Goal: Check status: Check status

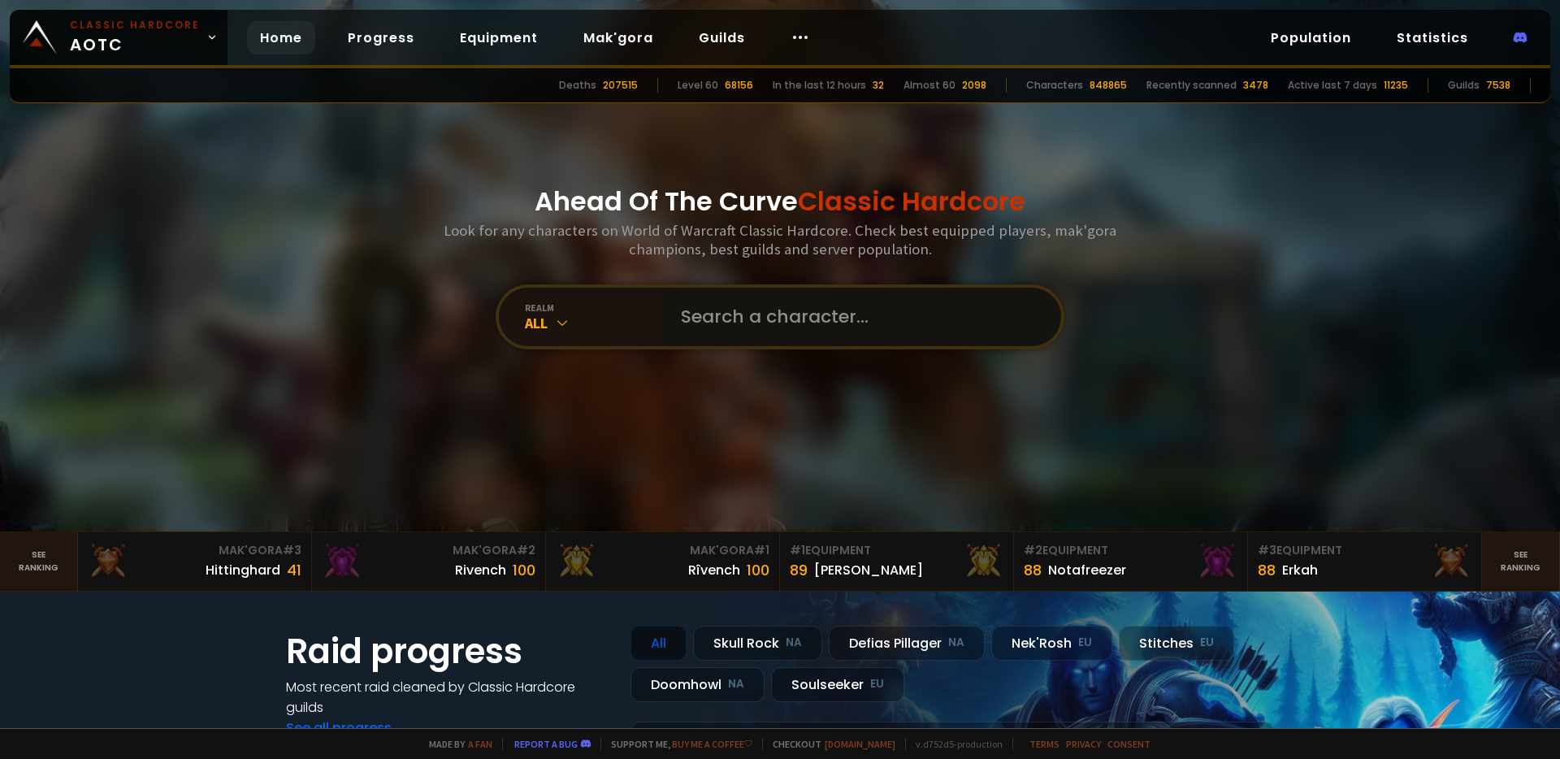
click at [797, 324] on input "text" at bounding box center [856, 317] width 370 height 58
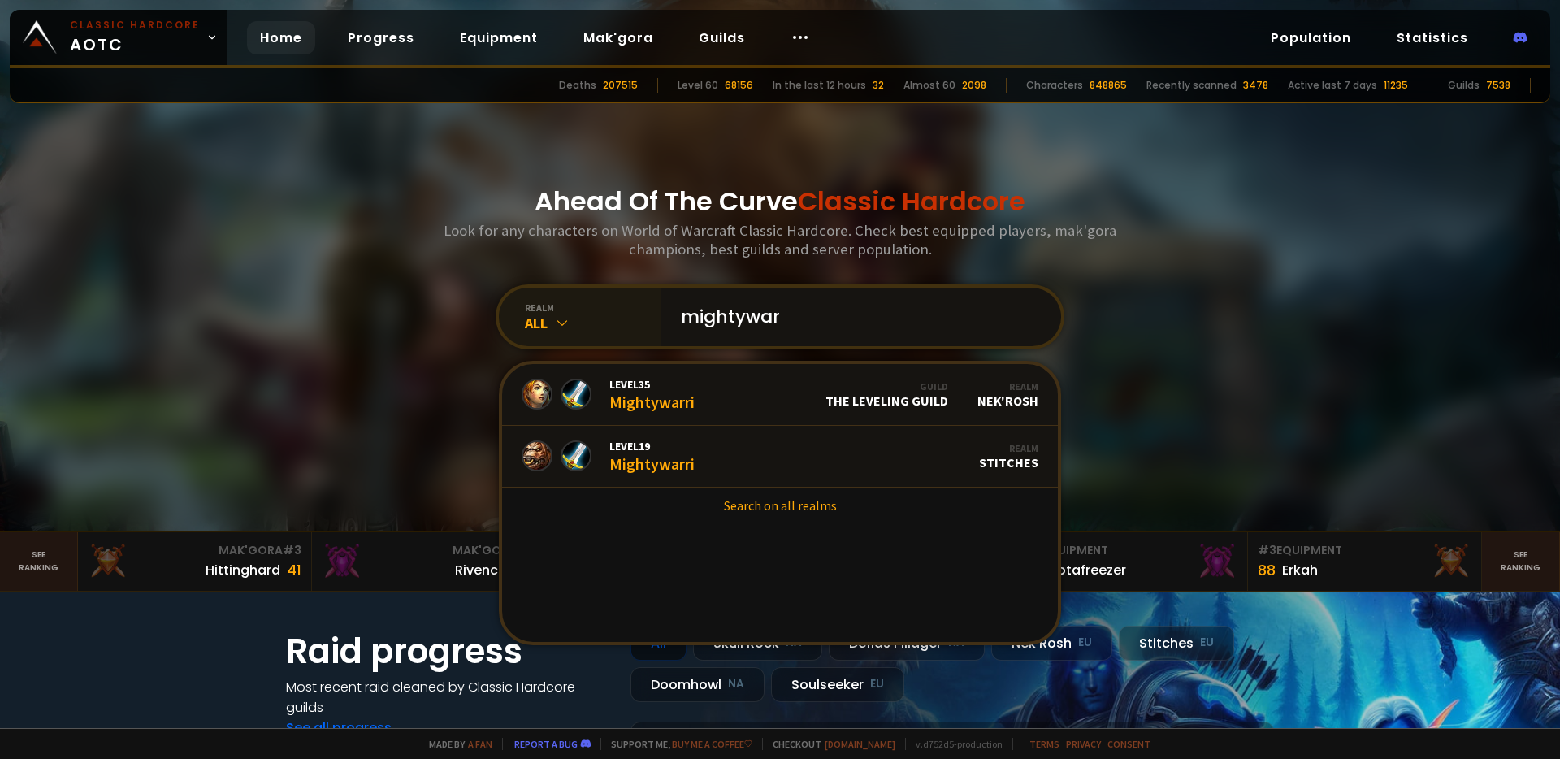
type input "mightywar"
click at [554, 319] on icon at bounding box center [562, 322] width 16 height 16
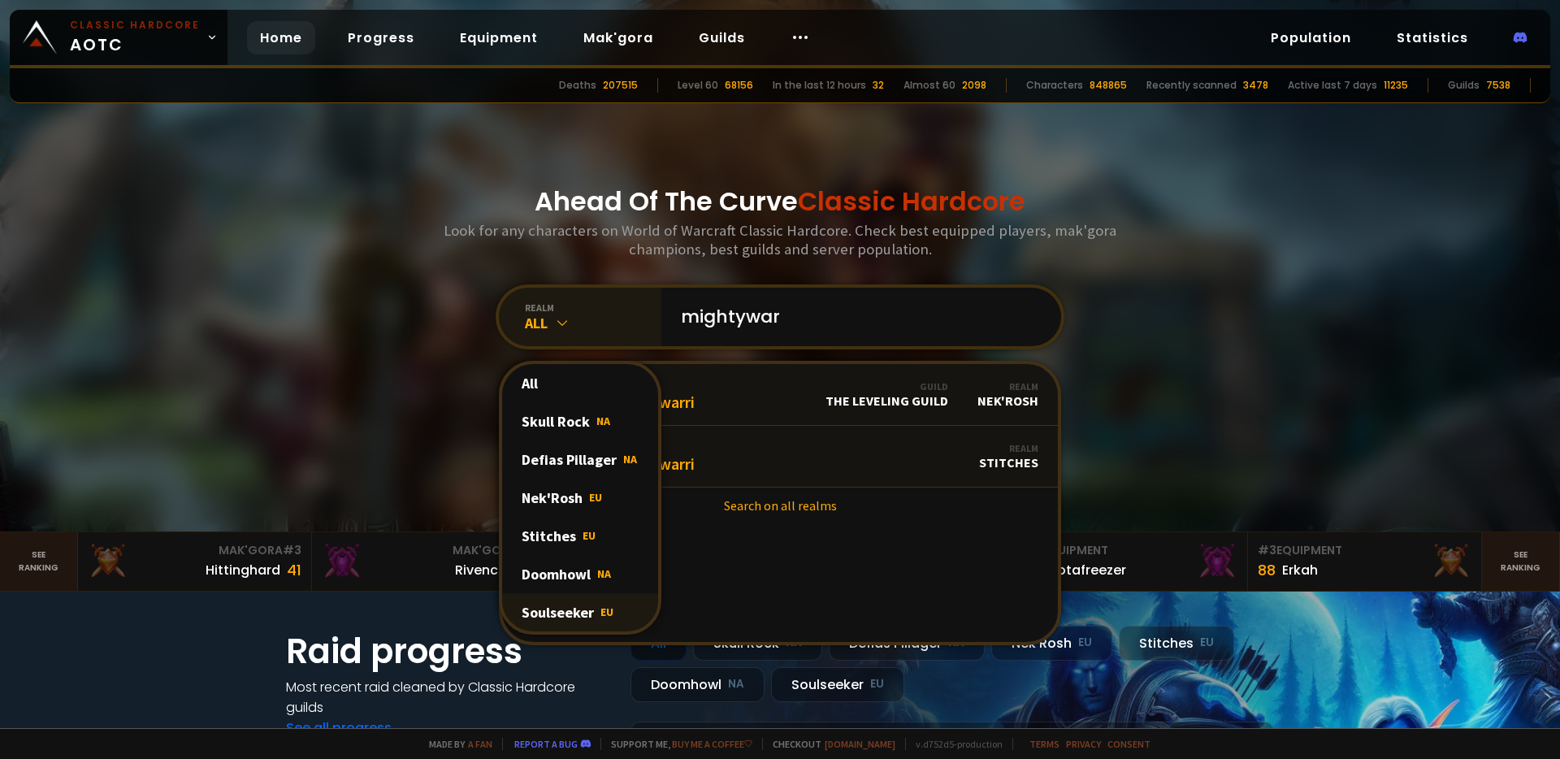
click at [575, 614] on div "Soulseeker EU" at bounding box center [580, 612] width 156 height 38
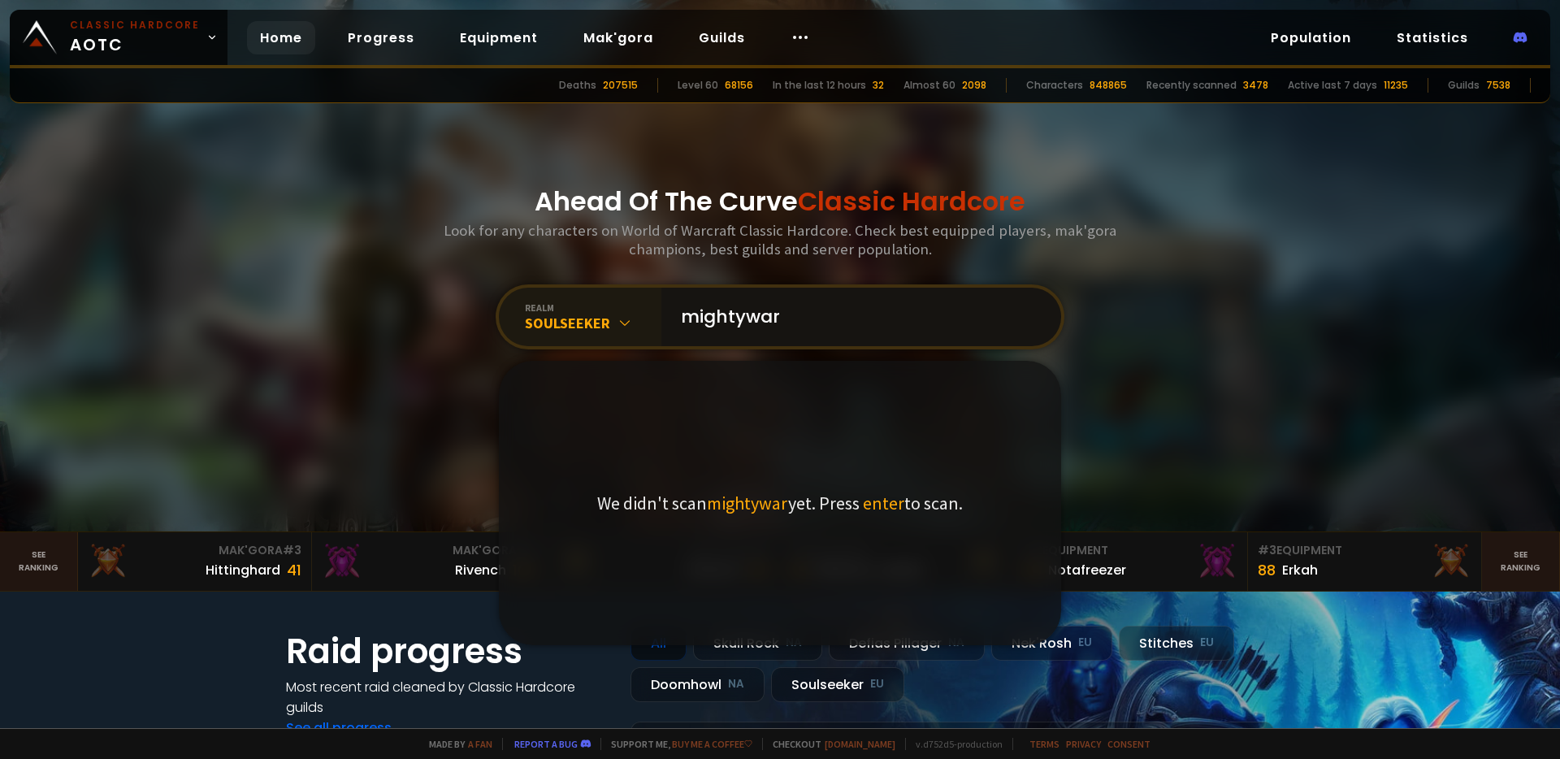
click at [799, 302] on input "mightywar" at bounding box center [856, 317] width 370 height 58
click at [810, 328] on input "mightywar" at bounding box center [856, 317] width 370 height 58
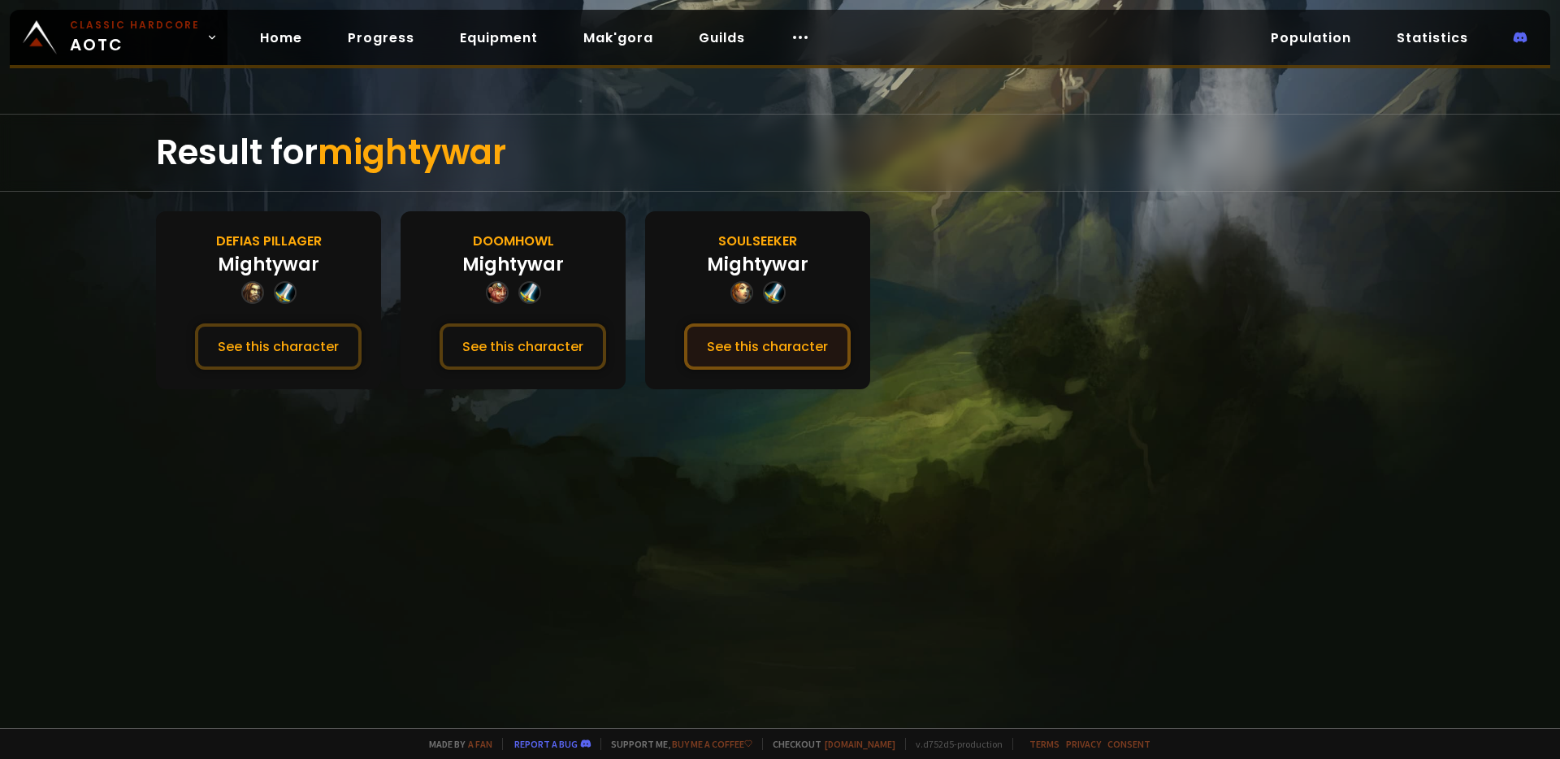
click at [760, 348] on button "See this character" at bounding box center [767, 346] width 167 height 46
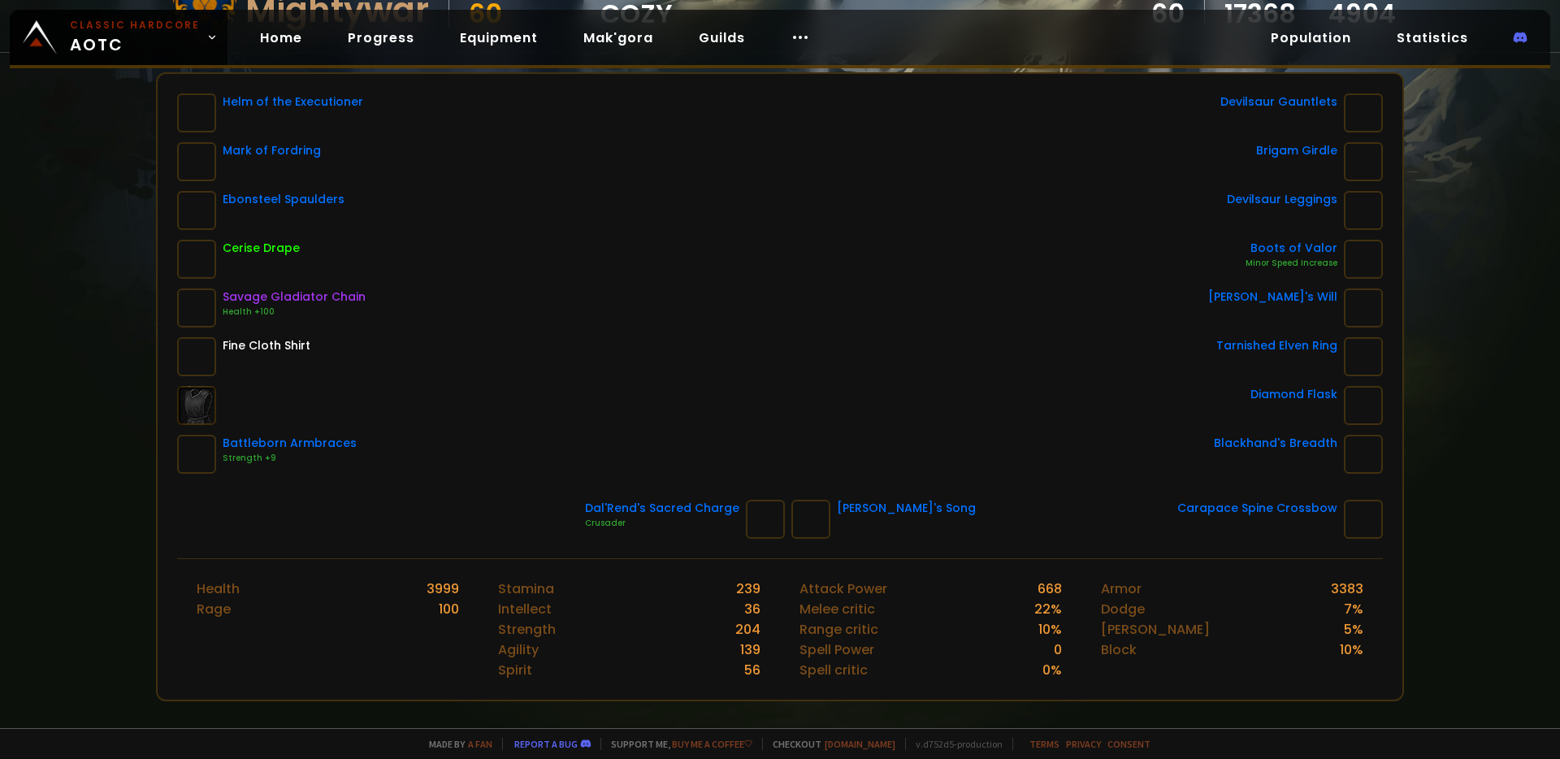
scroll to position [182, 0]
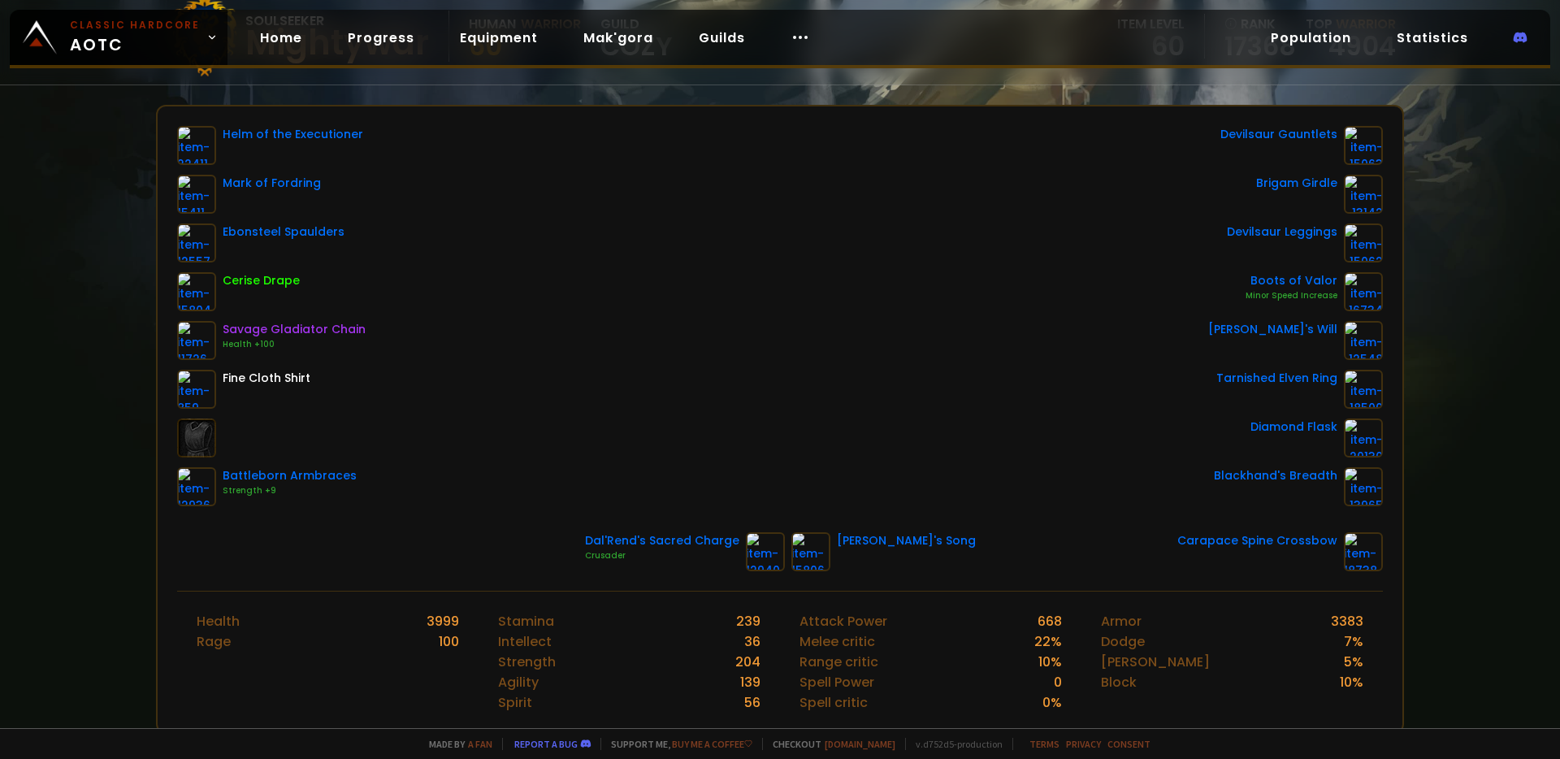
scroll to position [183, 0]
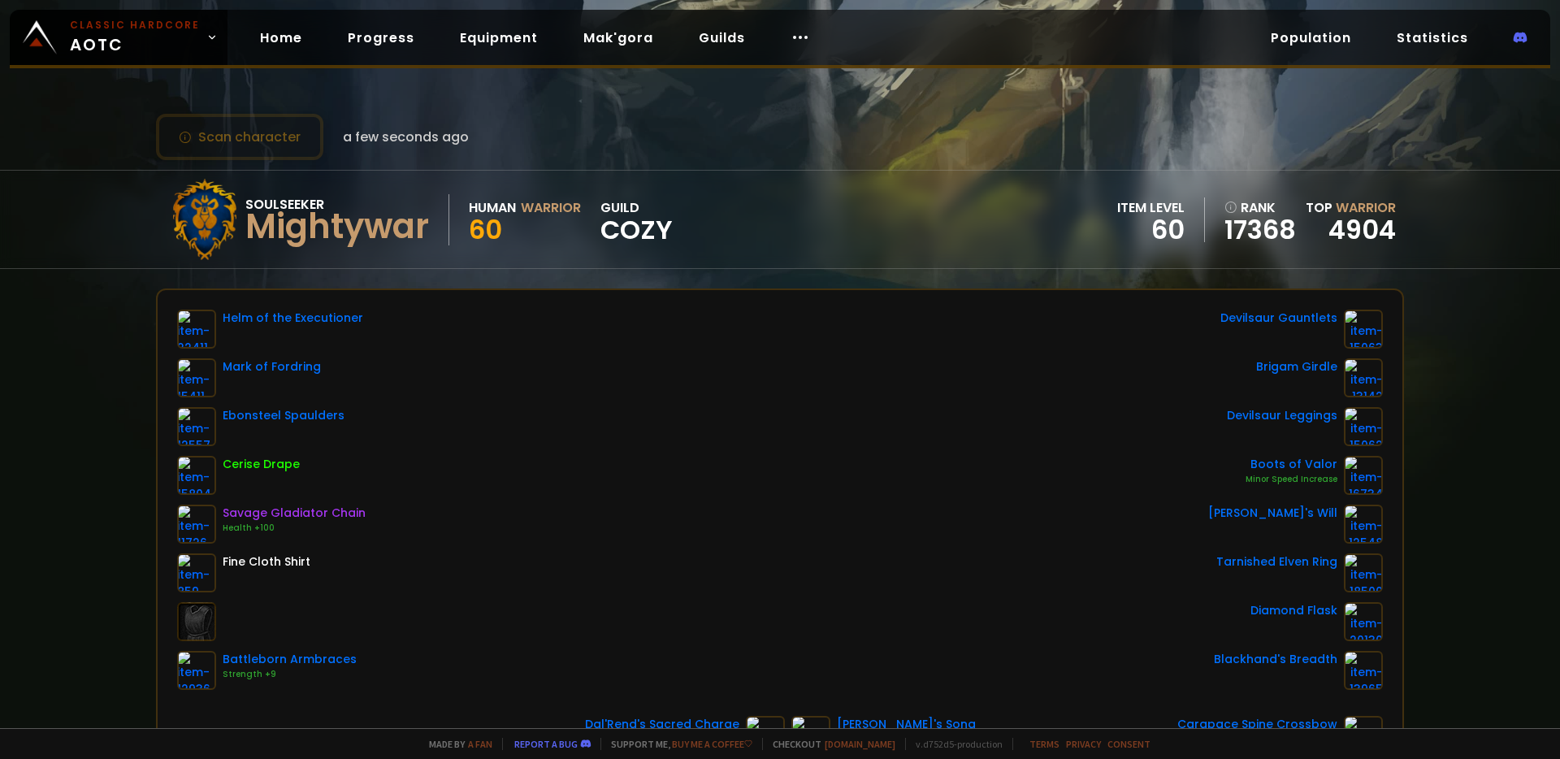
scroll to position [31, 0]
click at [257, 129] on button "Scan character" at bounding box center [239, 137] width 167 height 46
